Goal: Information Seeking & Learning: Learn about a topic

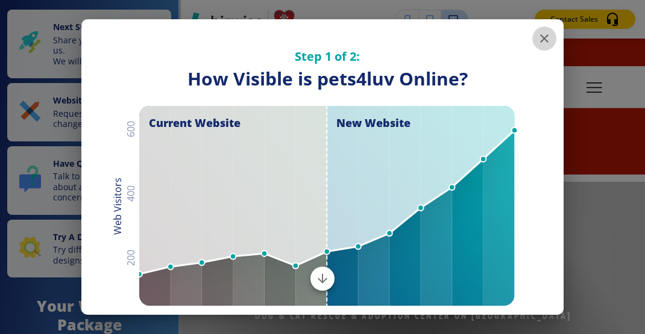
click at [537, 36] on icon "button" at bounding box center [544, 38] width 14 height 14
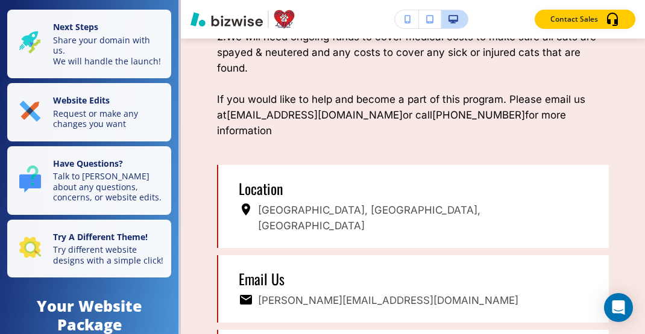
scroll to position [2049, 0]
